Goal: Task Accomplishment & Management: Manage account settings

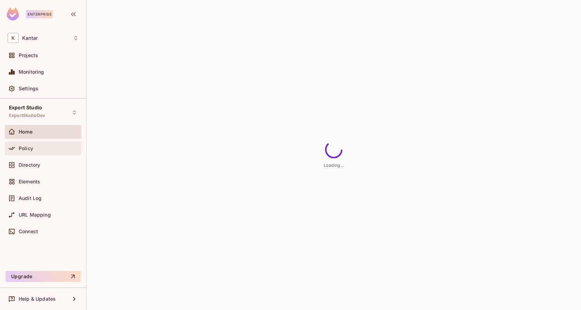
click at [51, 148] on div "Policy" at bounding box center [49, 149] width 60 height 6
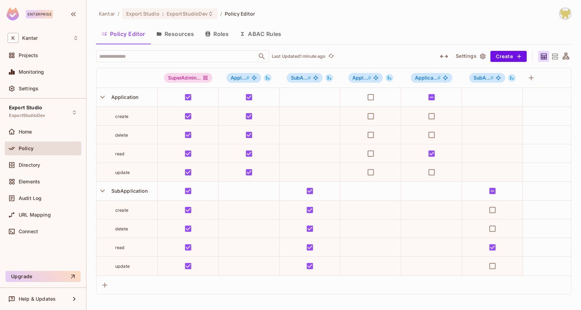
click at [177, 35] on button "Resources" at bounding box center [175, 33] width 49 height 17
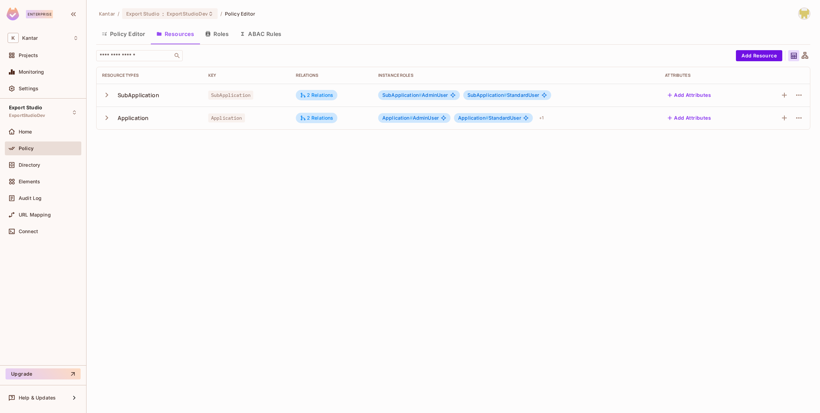
click at [417, 244] on div "Kantar / Export Studio : ExportStudioDev / Policy Editor Policy Editor Resource…" at bounding box center [453, 206] width 734 height 413
click at [581, 115] on td at bounding box center [781, 118] width 57 height 23
click at [581, 115] on icon "button" at bounding box center [799, 118] width 8 height 8
click at [581, 150] on div at bounding box center [410, 206] width 820 height 413
drag, startPoint x: 209, startPoint y: 116, endPoint x: 250, endPoint y: 121, distance: 41.1
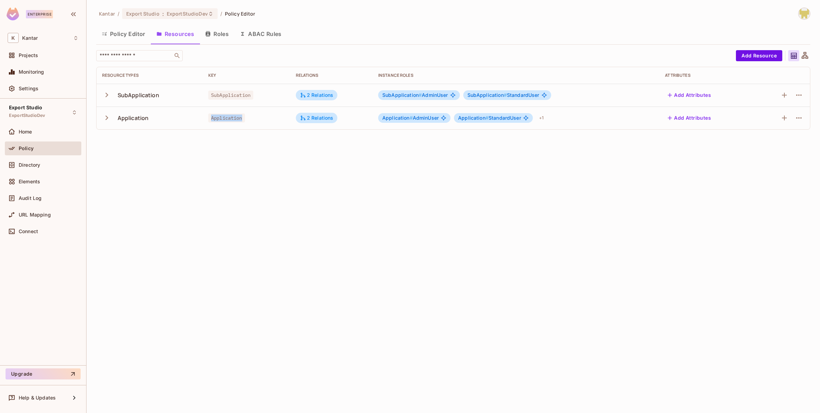
click at [250, 121] on td "Application" at bounding box center [247, 118] width 88 height 23
copy span "Application"
click at [290, 126] on td "Application" at bounding box center [247, 118] width 88 height 23
drag, startPoint x: 218, startPoint y: 95, endPoint x: 259, endPoint y: 100, distance: 42.2
click at [259, 100] on td "SubApplication" at bounding box center [247, 95] width 88 height 23
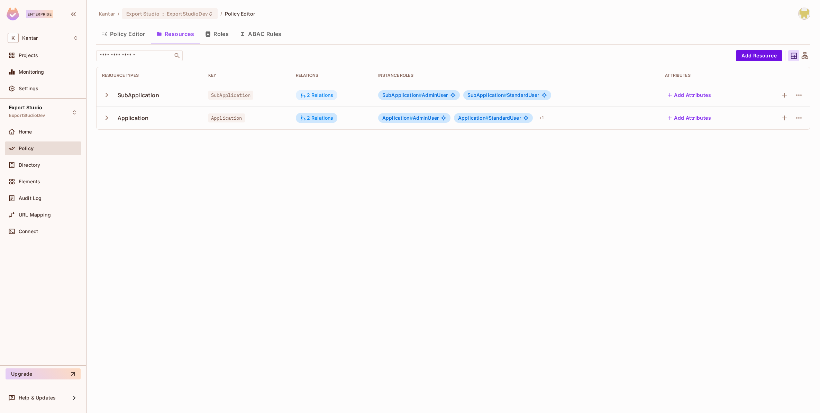
click at [316, 94] on div "2 Relations" at bounding box center [317, 95] width 34 height 6
click at [246, 189] on div at bounding box center [410, 206] width 820 height 413
click at [581, 94] on icon "button" at bounding box center [799, 95] width 8 height 8
click at [581, 96] on icon "button" at bounding box center [799, 95] width 8 height 8
click at [581, 122] on div "Edit Resource" at bounding box center [769, 122] width 33 height 7
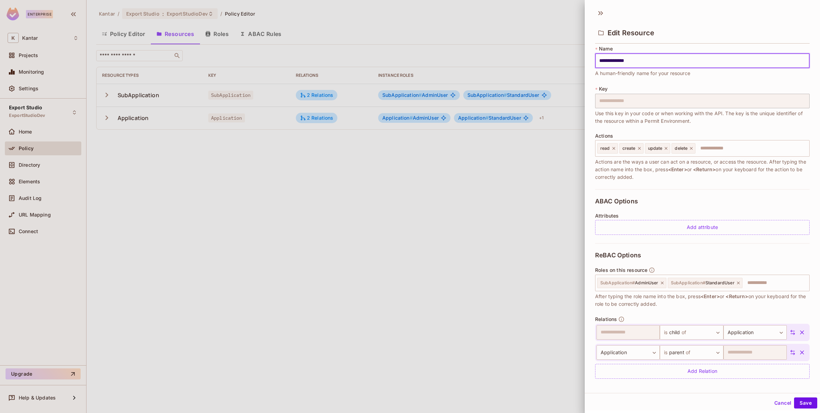
scroll to position [7, 0]
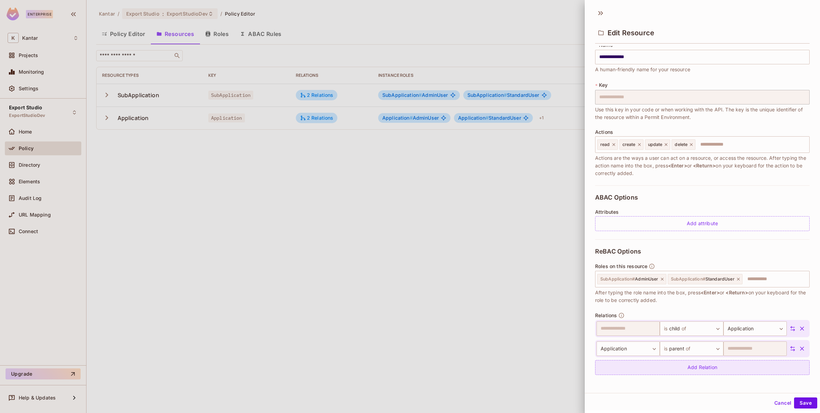
click at [581, 310] on div "Add Relation" at bounding box center [702, 367] width 215 height 15
click at [581, 310] on body "**********" at bounding box center [410, 206] width 820 height 413
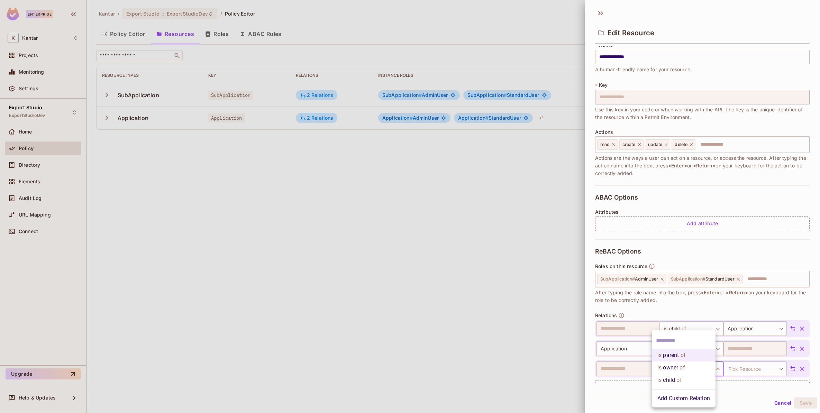
click at [581, 248] on div at bounding box center [410, 206] width 820 height 413
click at [581, 310] on button "Cancel" at bounding box center [783, 403] width 22 height 11
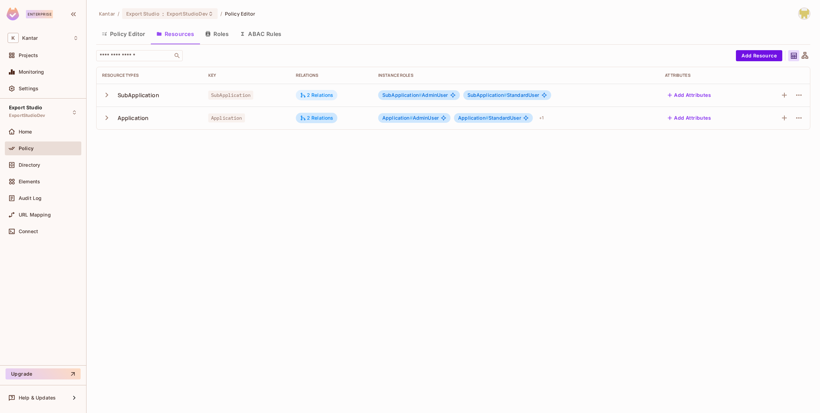
click at [306, 94] on icon at bounding box center [303, 95] width 6 height 6
click at [304, 240] on div at bounding box center [410, 206] width 820 height 413
click at [211, 36] on icon "button" at bounding box center [208, 34] width 6 height 6
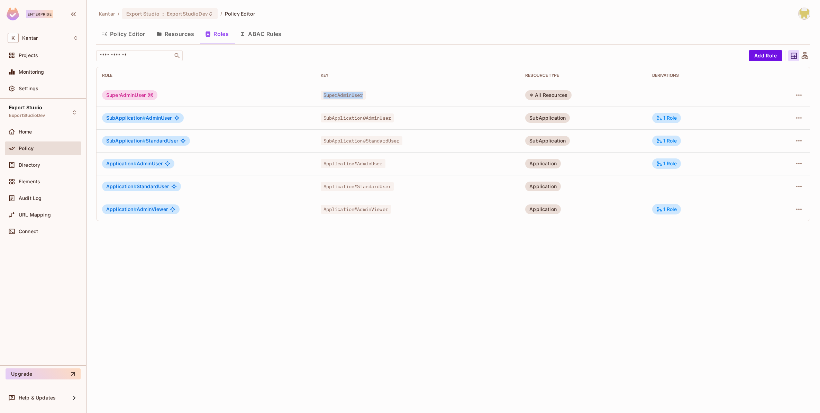
drag, startPoint x: 320, startPoint y: 97, endPoint x: 365, endPoint y: 97, distance: 45.0
click at [365, 97] on div "SuperAdminUser" at bounding box center [418, 95] width 194 height 7
copy span "SuperAdminUser"
click at [365, 97] on div "SuperAdminUser" at bounding box center [418, 95] width 194 height 7
click at [581, 185] on icon "button" at bounding box center [799, 186] width 8 height 8
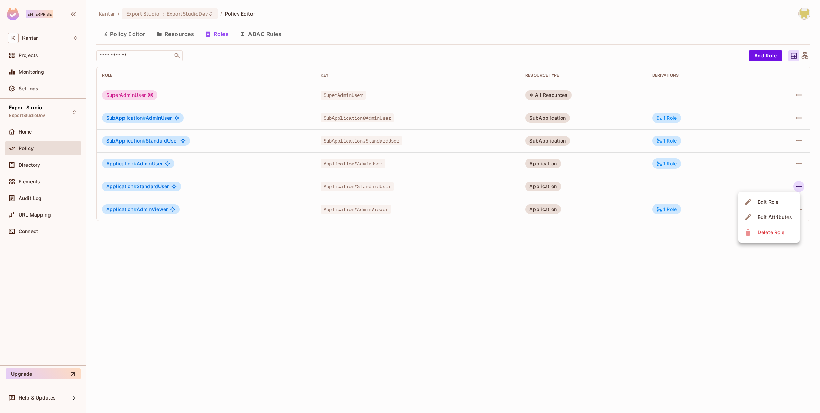
click at [581, 211] on li "Edit Attributes" at bounding box center [768, 217] width 61 height 15
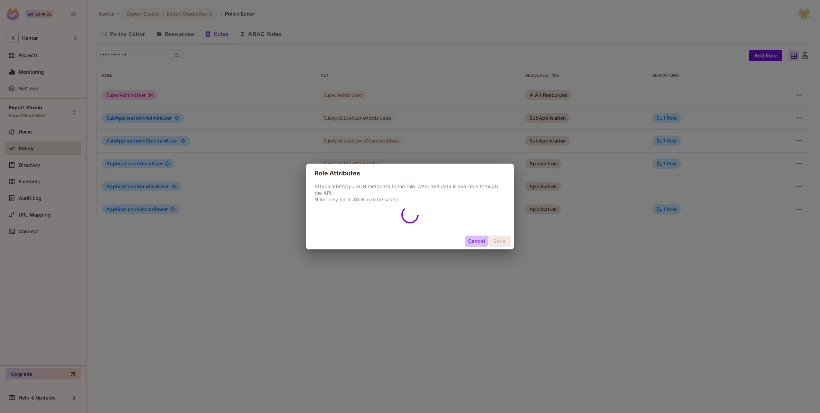
click at [474, 241] on button "Cancel" at bounding box center [476, 241] width 22 height 11
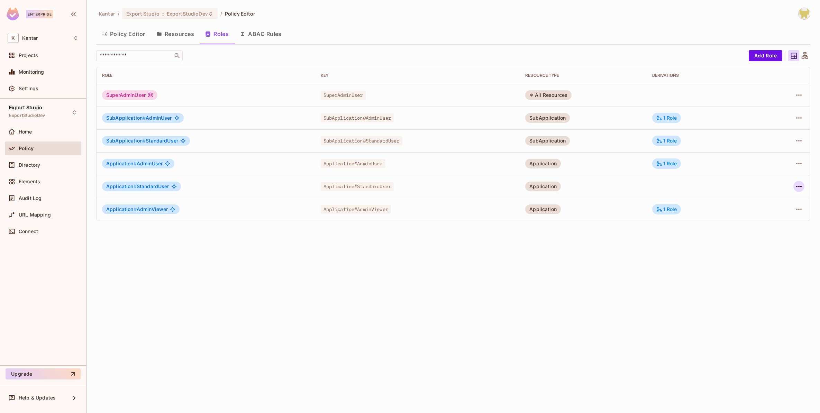
click at [581, 186] on button "button" at bounding box center [798, 186] width 11 height 11
click at [581, 207] on li "Edit Role" at bounding box center [768, 201] width 61 height 15
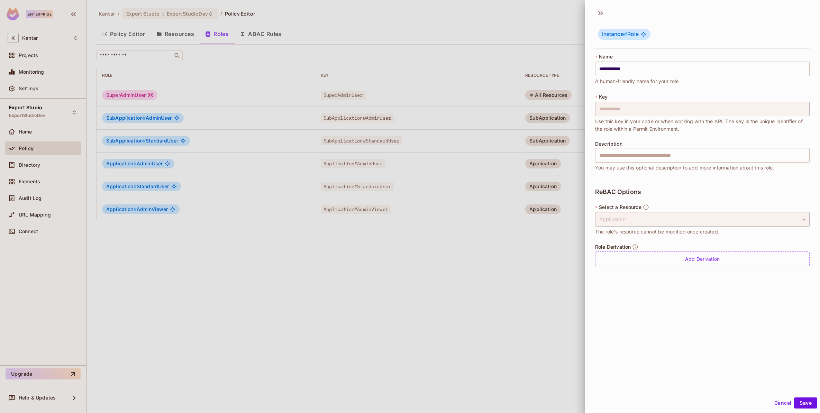
click at [454, 238] on div at bounding box center [410, 206] width 820 height 413
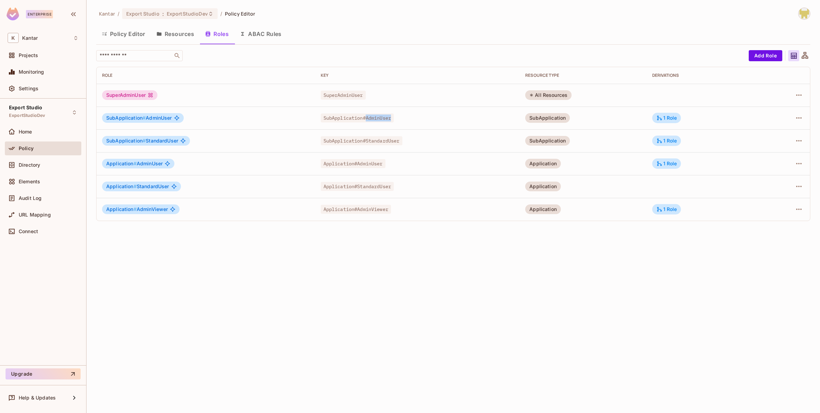
drag, startPoint x: 364, startPoint y: 118, endPoint x: 404, endPoint y: 118, distance: 40.1
click at [404, 118] on div "SubApplication#AdminUser" at bounding box center [418, 118] width 194 height 7
copy span "AdminUser"
click at [404, 118] on div "SubApplication#AdminUser" at bounding box center [418, 118] width 194 height 7
drag, startPoint x: 364, startPoint y: 140, endPoint x: 424, endPoint y: 140, distance: 59.5
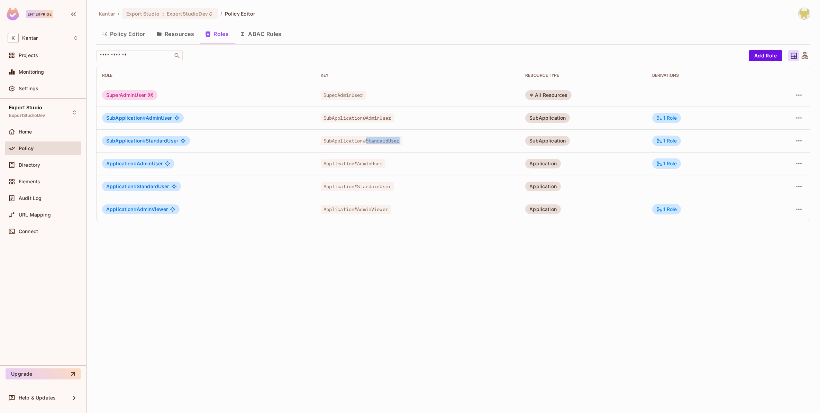
click at [424, 140] on div "SubApplication#StandardUser" at bounding box center [418, 140] width 194 height 7
copy span "StandardUser"
drag, startPoint x: 356, startPoint y: 164, endPoint x: 383, endPoint y: 164, distance: 26.6
click at [383, 164] on span "Application#AdminUser" at bounding box center [353, 163] width 65 height 9
copy span "AdminUser"
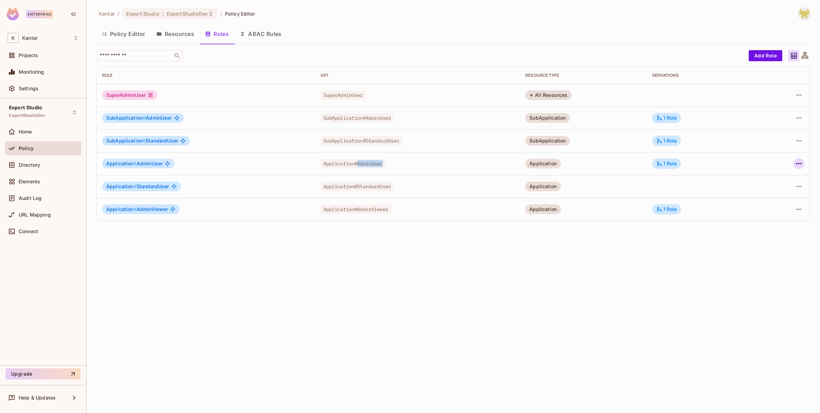
click at [581, 163] on icon "button" at bounding box center [799, 163] width 6 height 1
click at [581, 191] on li "Edit Attributes" at bounding box center [768, 194] width 61 height 15
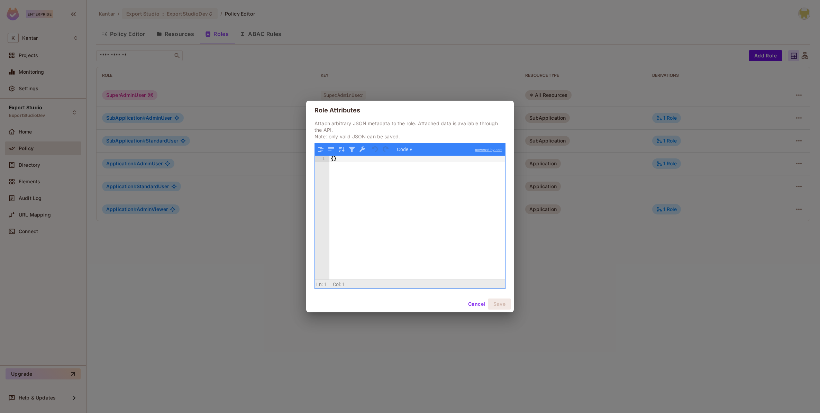
click at [468, 304] on button "Cancel" at bounding box center [476, 304] width 22 height 11
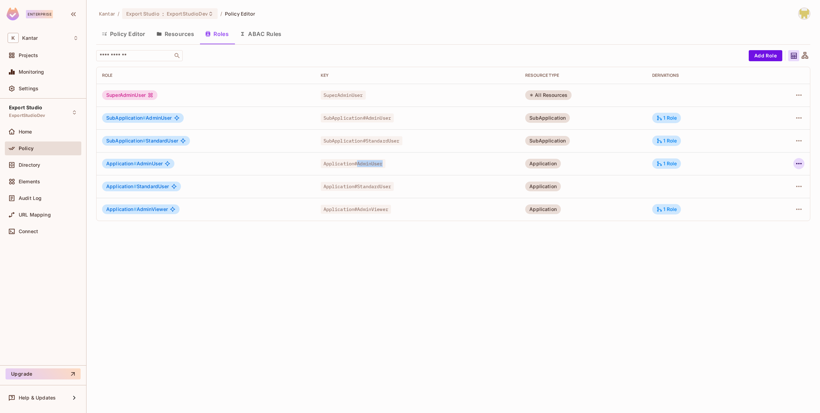
click at [581, 160] on icon "button" at bounding box center [799, 164] width 8 height 8
click at [581, 178] on span "Edit Role" at bounding box center [768, 179] width 25 height 11
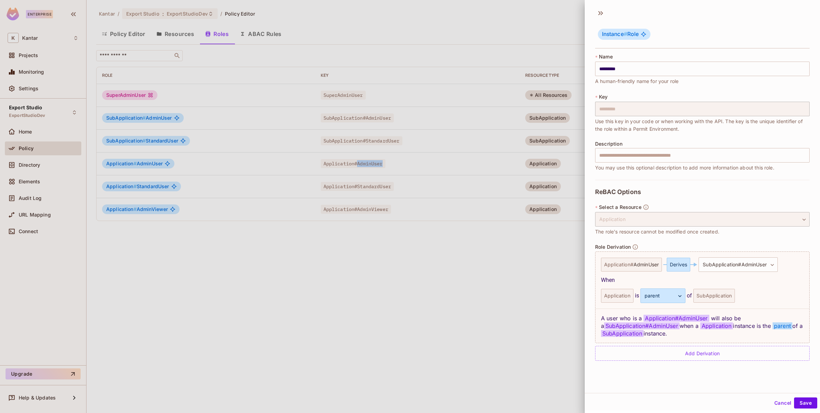
scroll to position [1, 0]
click at [493, 243] on div at bounding box center [410, 206] width 820 height 413
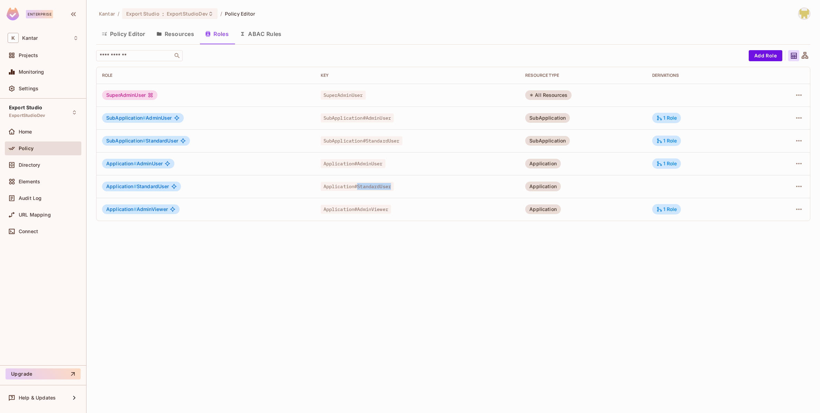
drag, startPoint x: 356, startPoint y: 185, endPoint x: 427, endPoint y: 186, distance: 71.3
click at [427, 186] on div "Application#StandardUser" at bounding box center [418, 186] width 194 height 7
copy span "StandardUser"
click at [427, 186] on div "Application#StandardUser" at bounding box center [418, 186] width 194 height 7
drag, startPoint x: 356, startPoint y: 209, endPoint x: 397, endPoint y: 210, distance: 41.5
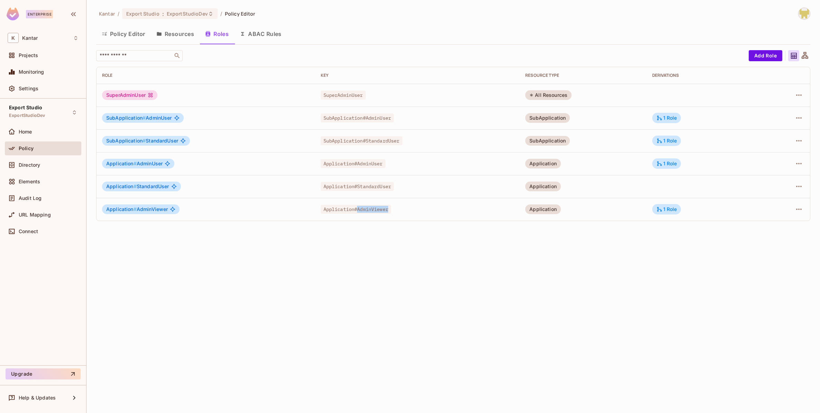
click at [397, 210] on div "Application#AdminViewer" at bounding box center [418, 209] width 194 height 7
copy span "AdminViewer"
click at [581, 210] on icon "button" at bounding box center [799, 209] width 8 height 8
click at [581, 228] on div "Edit Role" at bounding box center [768, 224] width 21 height 7
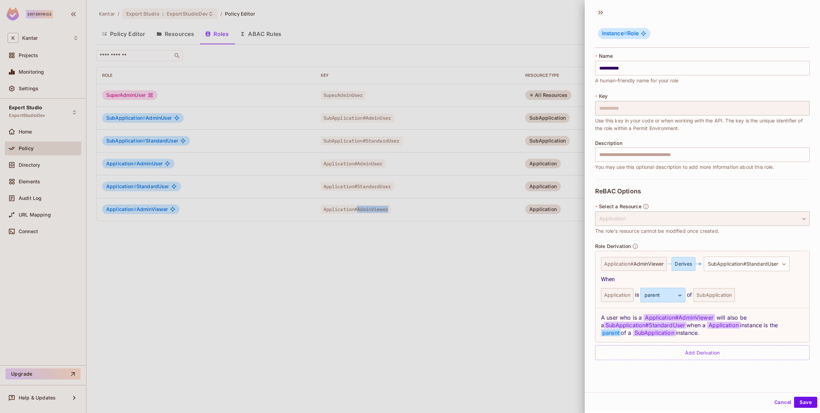
click at [444, 287] on div at bounding box center [410, 206] width 820 height 413
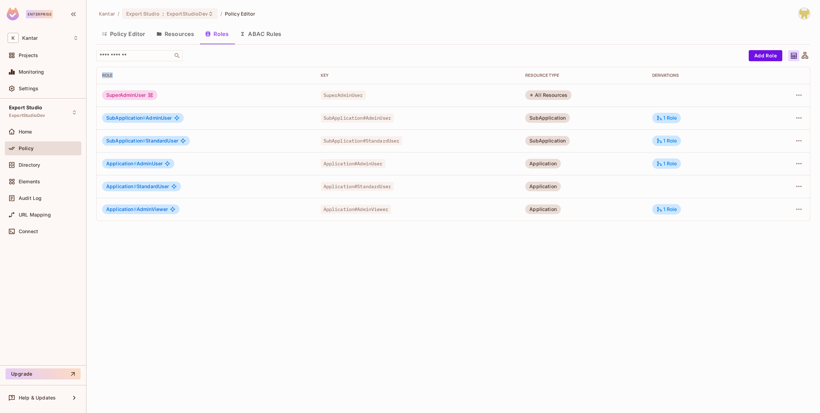
click at [444, 287] on div "Kantar / Export Studio : ExportStudioDev / Policy Editor Policy Editor Resource…" at bounding box center [453, 206] width 734 height 413
click at [262, 35] on button "ABAC Rules" at bounding box center [260, 33] width 53 height 17
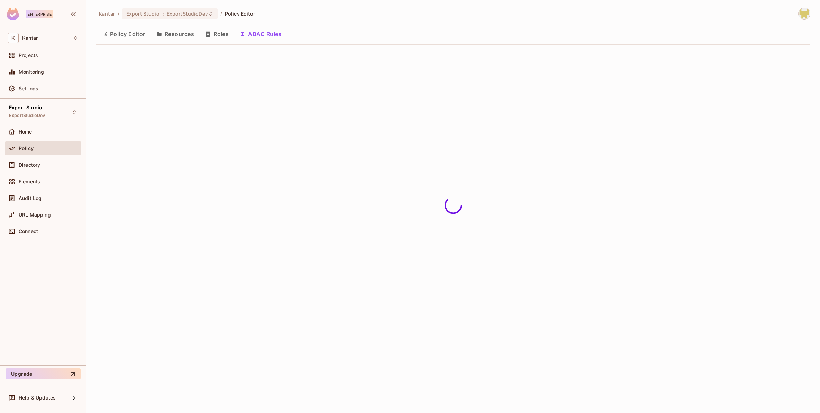
click at [227, 35] on button "Roles" at bounding box center [217, 33] width 35 height 17
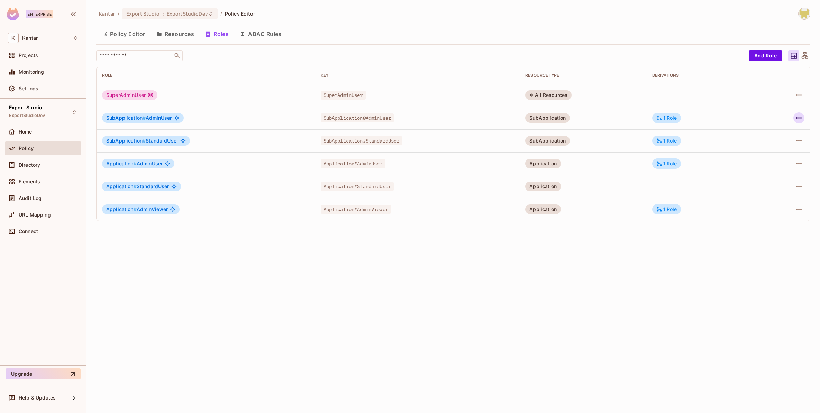
click at [581, 118] on icon "button" at bounding box center [799, 118] width 8 height 8
click at [581, 111] on div at bounding box center [410, 206] width 820 height 413
click at [581, 99] on td at bounding box center [704, 95] width 115 height 23
click at [581, 120] on icon "button" at bounding box center [799, 118] width 8 height 8
drag, startPoint x: 783, startPoint y: 147, endPoint x: 779, endPoint y: 129, distance: 18.1
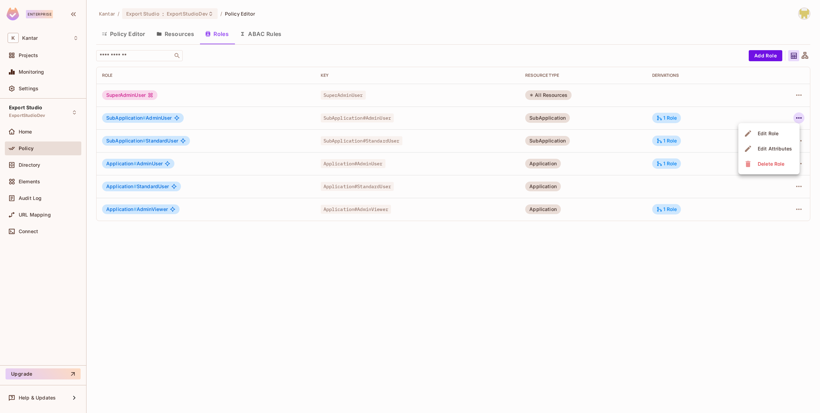
click at [581, 129] on ul "Edit Role Edit Attributes Delete Role" at bounding box center [768, 148] width 61 height 51
click at [581, 129] on span "Edit Role" at bounding box center [768, 133] width 25 height 11
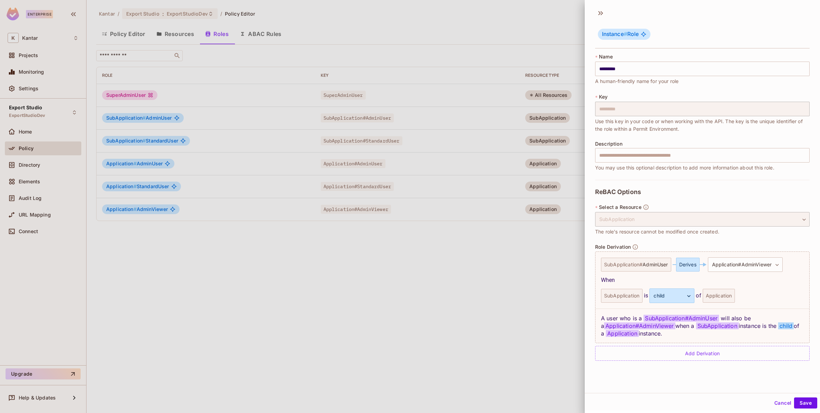
click at [324, 271] on div at bounding box center [410, 206] width 820 height 413
click at [324, 271] on div "Kantar / Export Studio : ExportStudioDev / Policy Editor Policy Editor Resource…" at bounding box center [453, 206] width 734 height 413
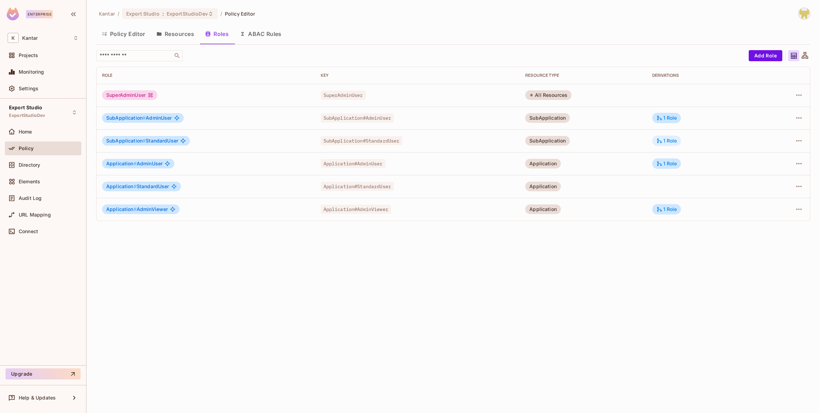
click at [581, 137] on div "1 Role" at bounding box center [666, 141] width 29 height 10
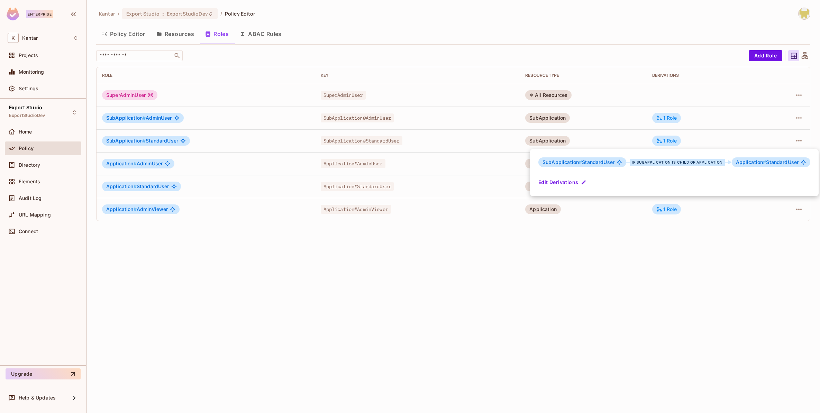
click at [581, 138] on div at bounding box center [410, 206] width 820 height 413
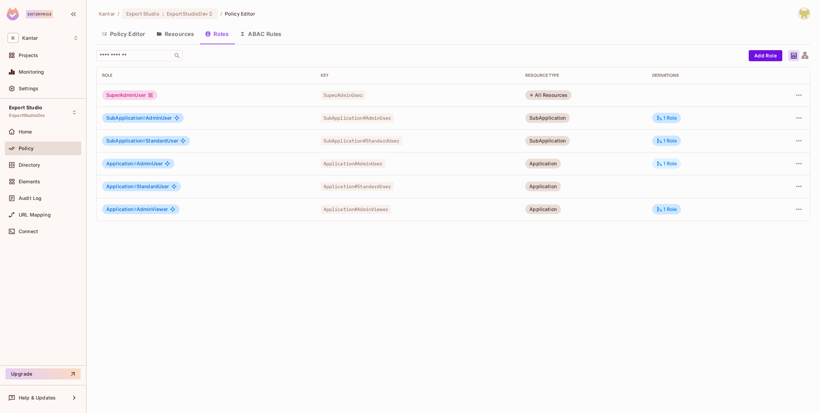
click at [581, 162] on div "1 Role" at bounding box center [666, 163] width 29 height 10
click at [581, 160] on div at bounding box center [410, 206] width 820 height 413
click at [118, 40] on button "Policy Editor" at bounding box center [123, 33] width 55 height 17
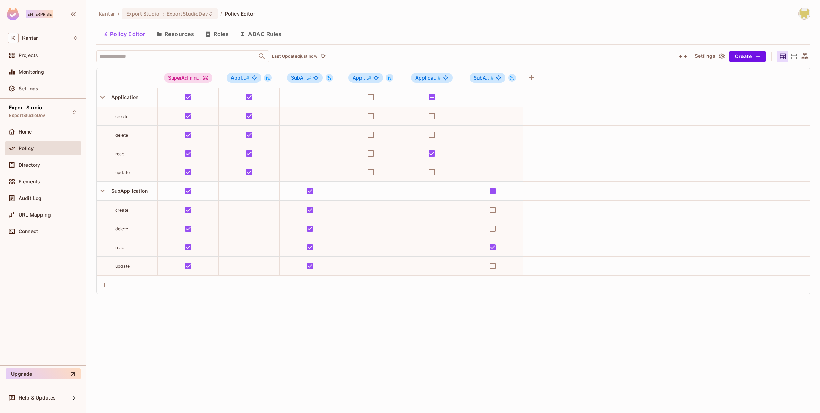
click at [581, 59] on button "button" at bounding box center [683, 56] width 12 height 11
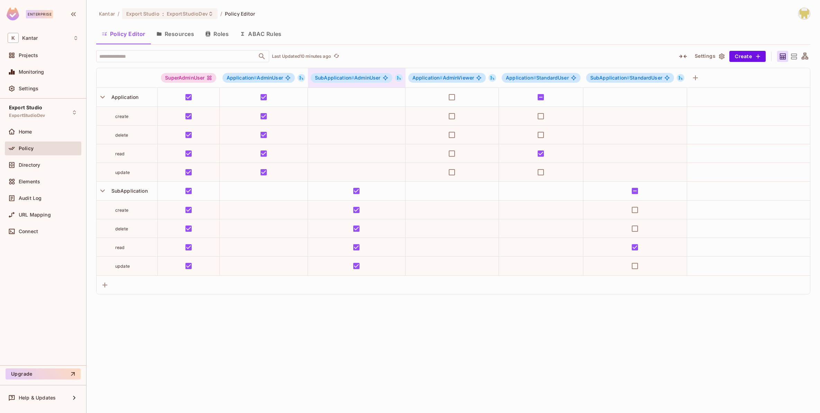
click at [398, 78] on icon at bounding box center [399, 77] width 5 height 5
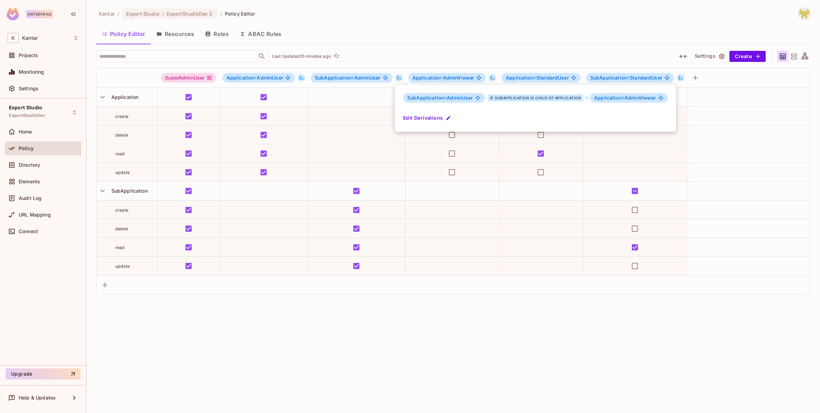
click at [403, 62] on div at bounding box center [410, 206] width 820 height 413
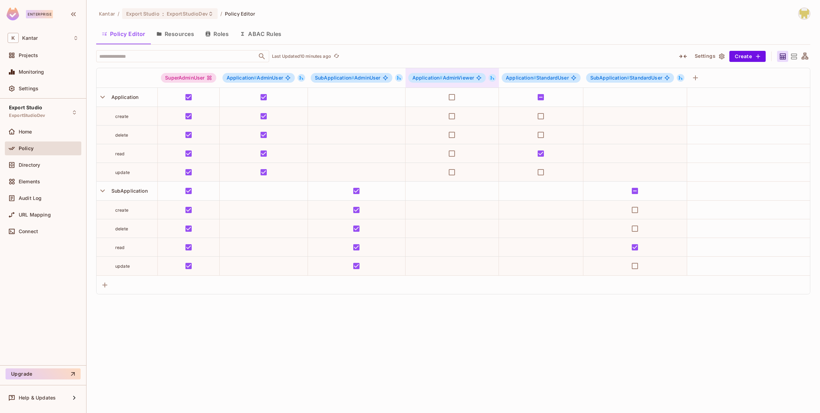
click at [492, 77] on icon at bounding box center [492, 77] width 5 height 5
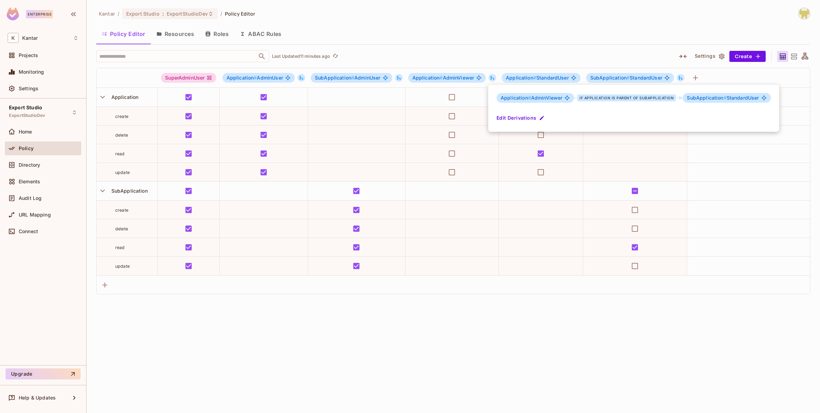
click at [495, 65] on div at bounding box center [410, 206] width 820 height 413
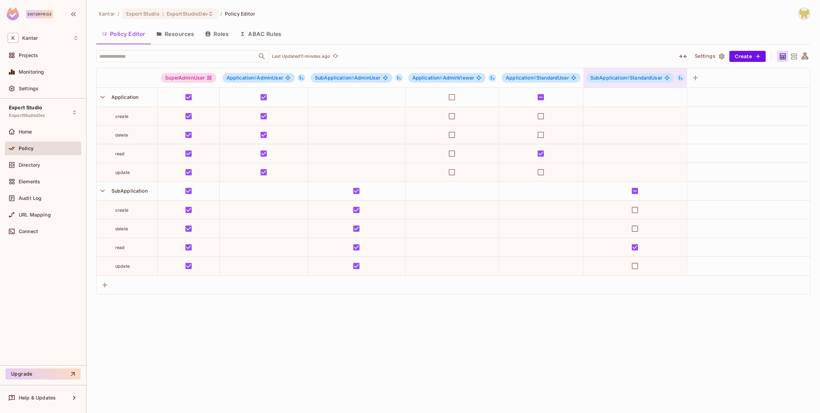
click at [581, 76] on button at bounding box center [681, 78] width 8 height 8
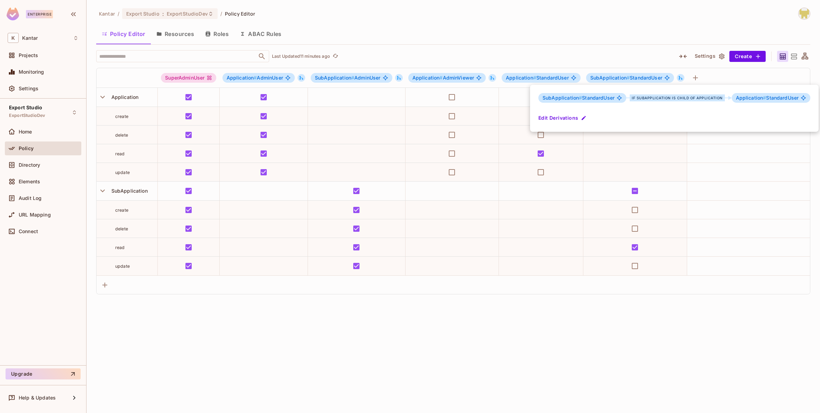
click at [581, 54] on div at bounding box center [410, 206] width 820 height 413
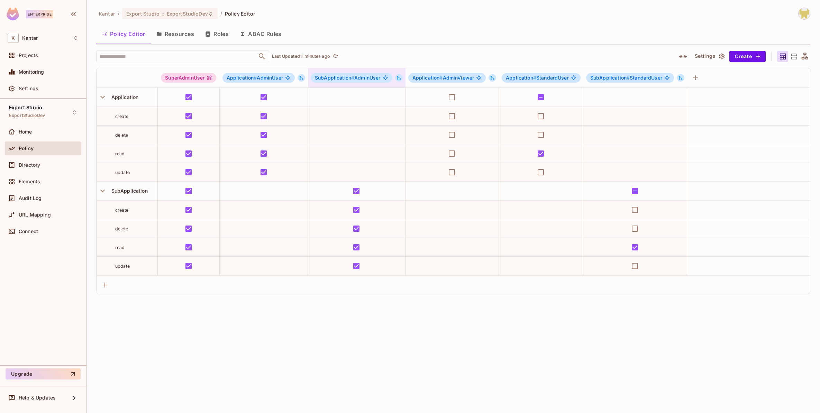
click at [398, 76] on icon at bounding box center [399, 77] width 5 height 5
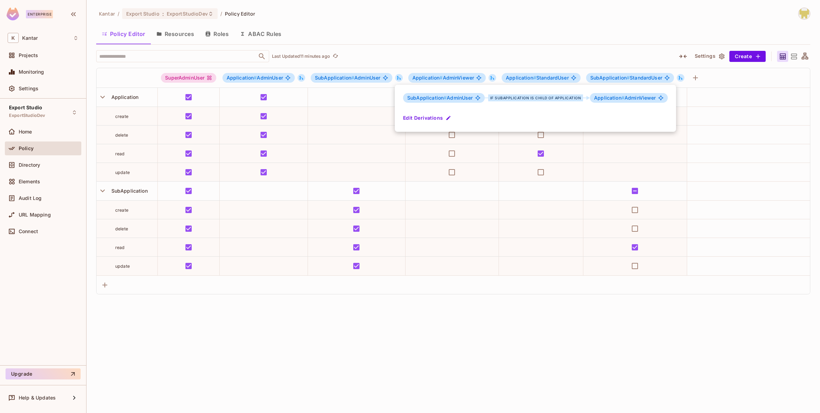
click at [409, 62] on div at bounding box center [410, 206] width 820 height 413
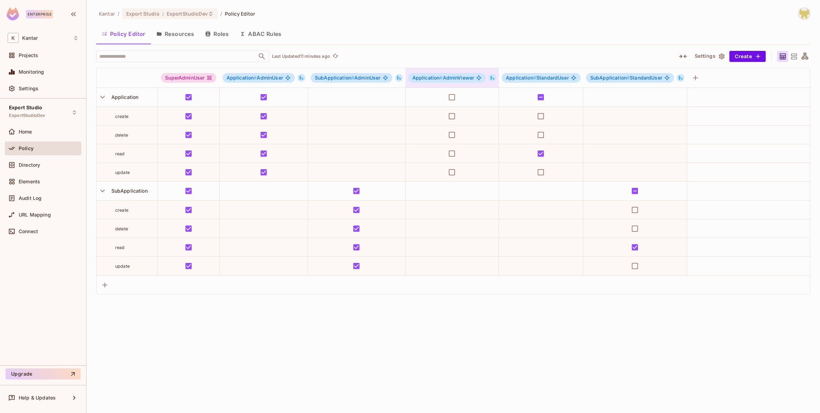
click at [493, 79] on icon at bounding box center [493, 78] width 4 height 4
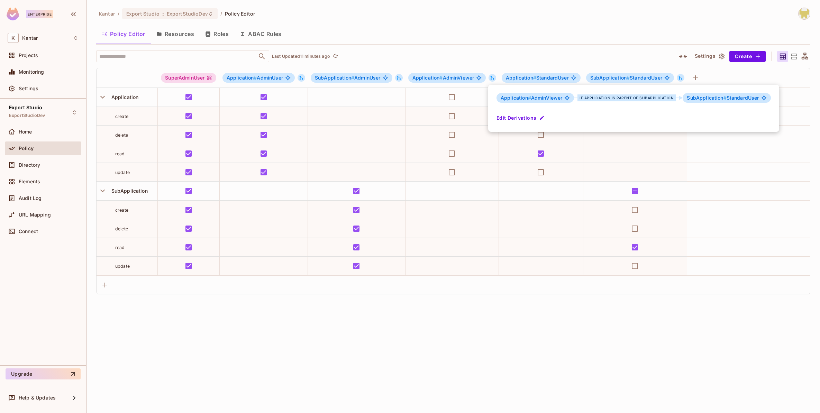
click at [497, 59] on div at bounding box center [410, 206] width 820 height 413
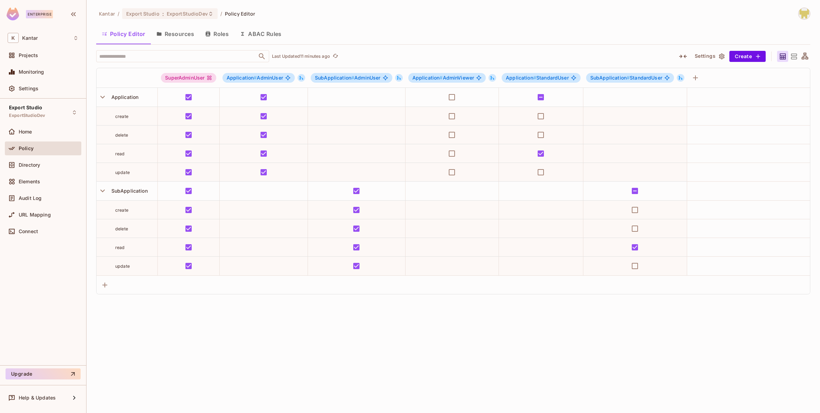
click at [581, 58] on div "​ Last Updated 11 minutes ago" at bounding box center [382, 56] width 572 height 12
click at [581, 77] on icon at bounding box center [680, 77] width 5 height 5
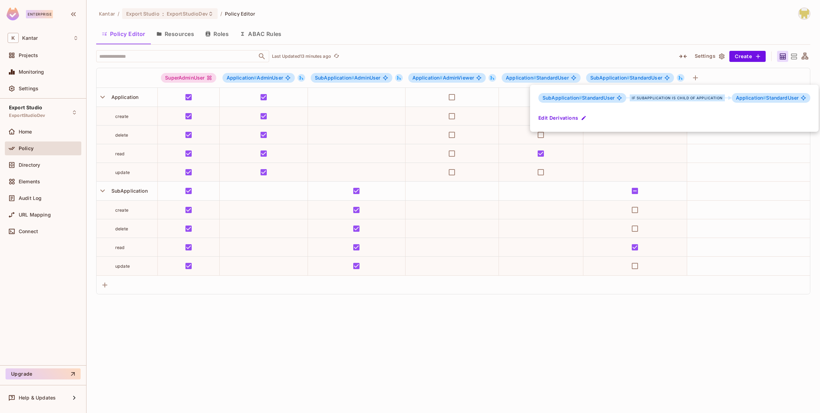
click at [581, 53] on div at bounding box center [410, 206] width 820 height 413
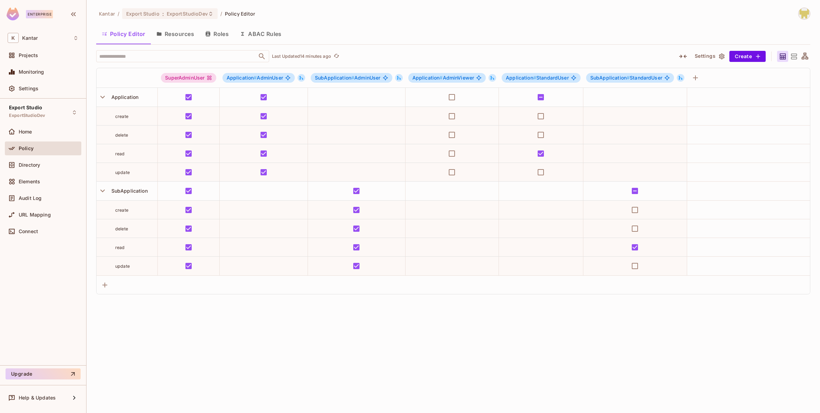
click at [368, 29] on div "Policy Editor Resources Roles ABAC Rules" at bounding box center [453, 33] width 714 height 17
click at [300, 79] on icon at bounding box center [302, 78] width 4 height 4
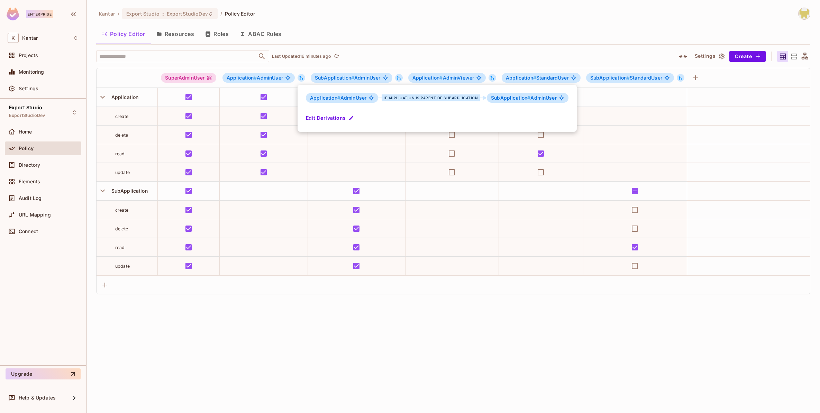
click at [510, 26] on div at bounding box center [410, 206] width 820 height 413
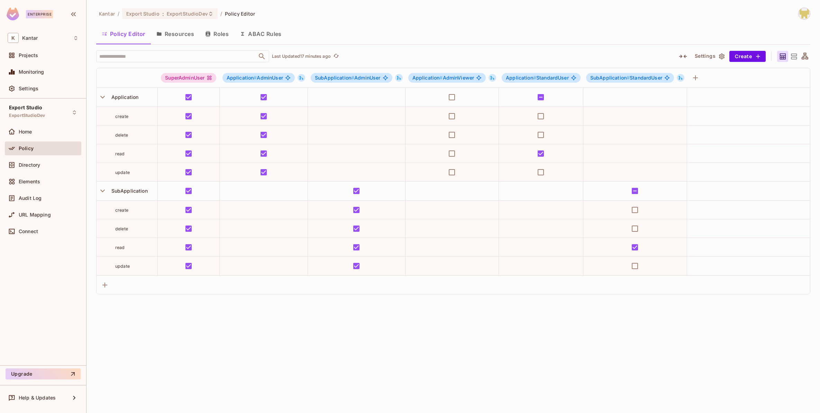
click at [445, 45] on div "Kantar / Export Studio : ExportStudioDev / Policy Editor Policy Editor Resource…" at bounding box center [453, 151] width 714 height 287
click at [368, 37] on div "Policy Editor Resources Roles ABAC Rules" at bounding box center [453, 33] width 714 height 17
click at [380, 36] on div "Policy Editor Resources Roles ABAC Rules" at bounding box center [453, 33] width 714 height 17
click at [301, 78] on icon at bounding box center [302, 78] width 4 height 4
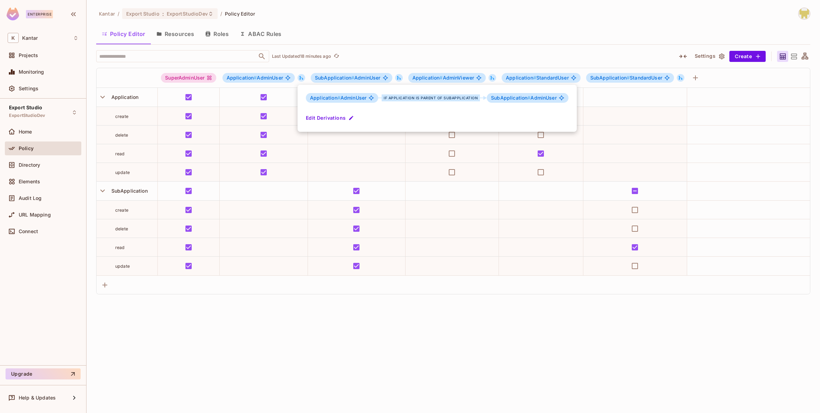
click at [411, 33] on div at bounding box center [410, 206] width 820 height 413
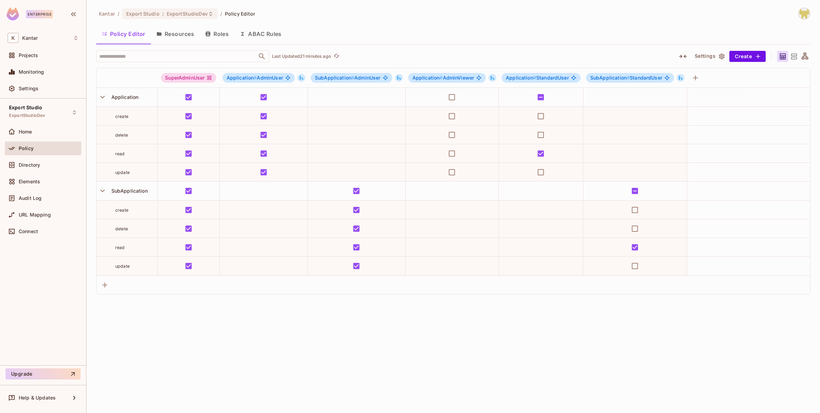
click at [346, 9] on div "Kantar / Export Studio : ExportStudioDev / Policy Editor" at bounding box center [453, 14] width 714 height 12
